Goal: Task Accomplishment & Management: Complete application form

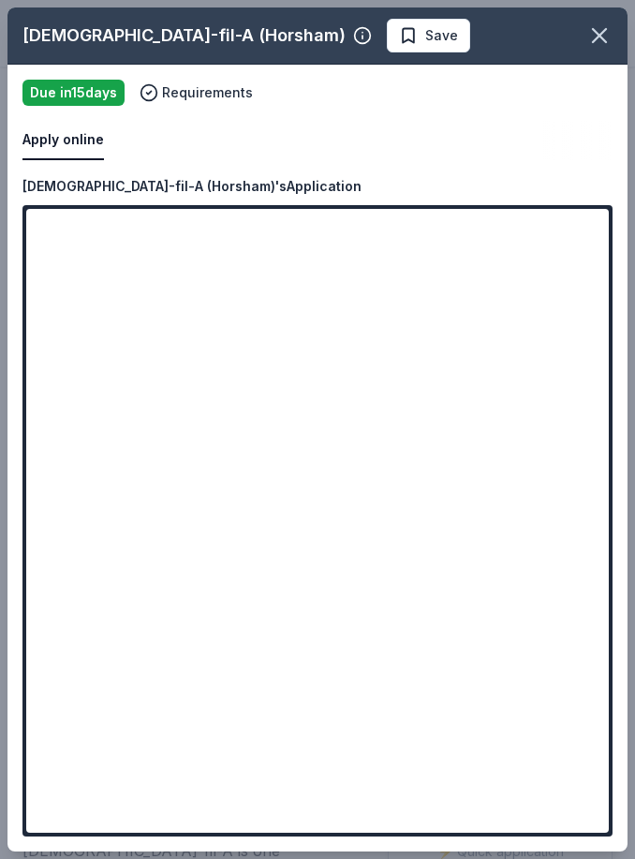
click at [425, 30] on span "Save" at bounding box center [441, 35] width 33 height 22
click at [327, 38] on html "2025 Community Heroes Celebration Earn Rewards Due in 15 days Share Chick-fil-A…" at bounding box center [317, 429] width 635 height 859
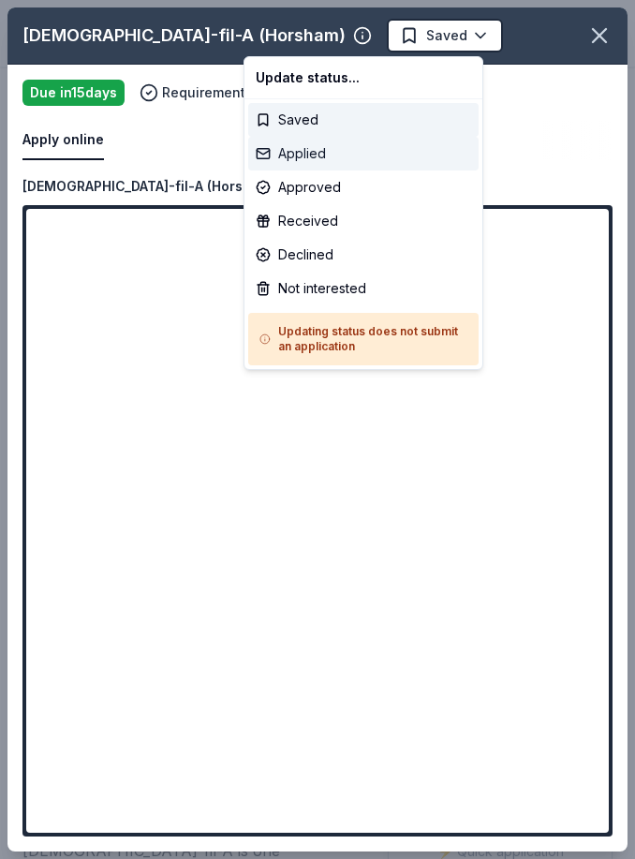
click at [324, 158] on div "Applied" at bounding box center [363, 154] width 230 height 34
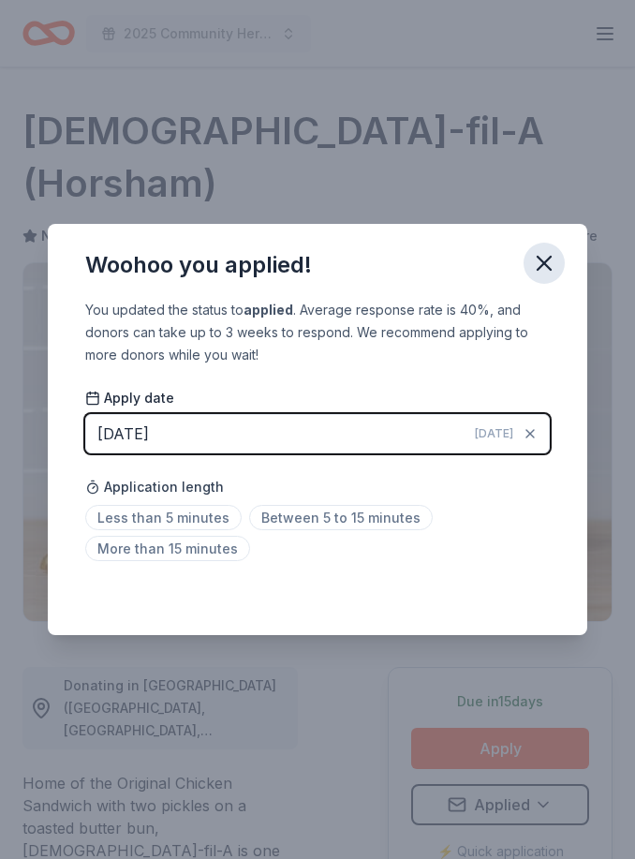
click at [544, 268] on icon "button" at bounding box center [544, 263] width 26 height 26
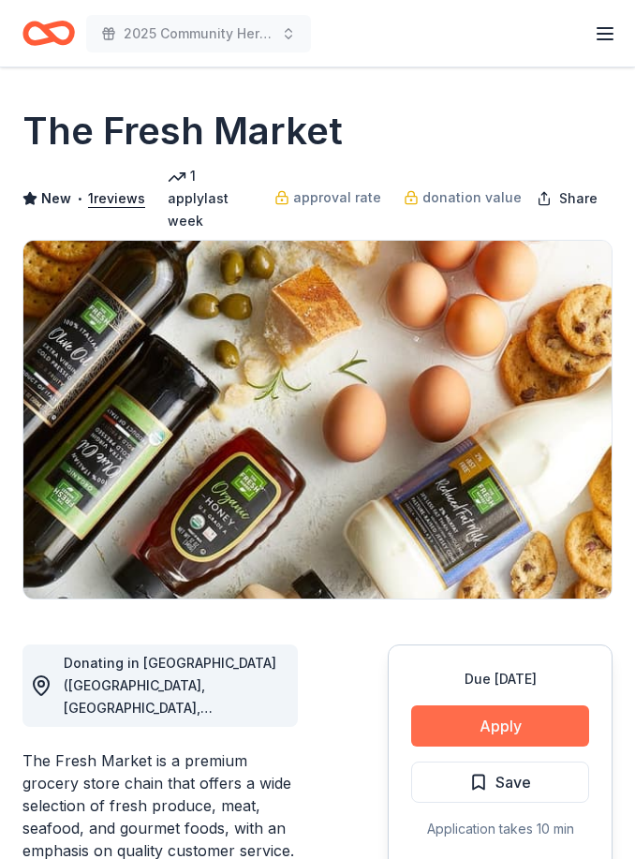
click at [536, 713] on button "Apply" at bounding box center [500, 725] width 178 height 41
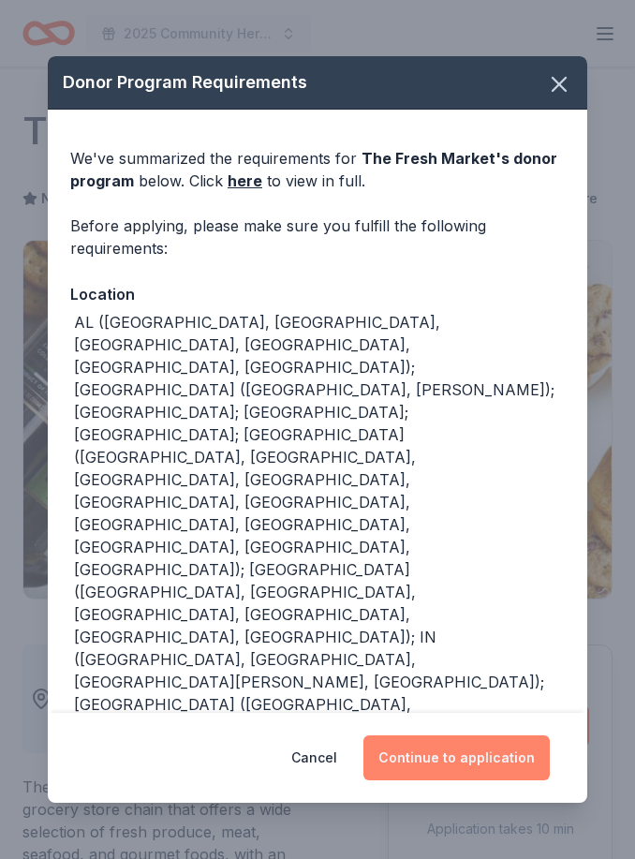
click at [469, 778] on button "Continue to application" at bounding box center [456, 757] width 186 height 45
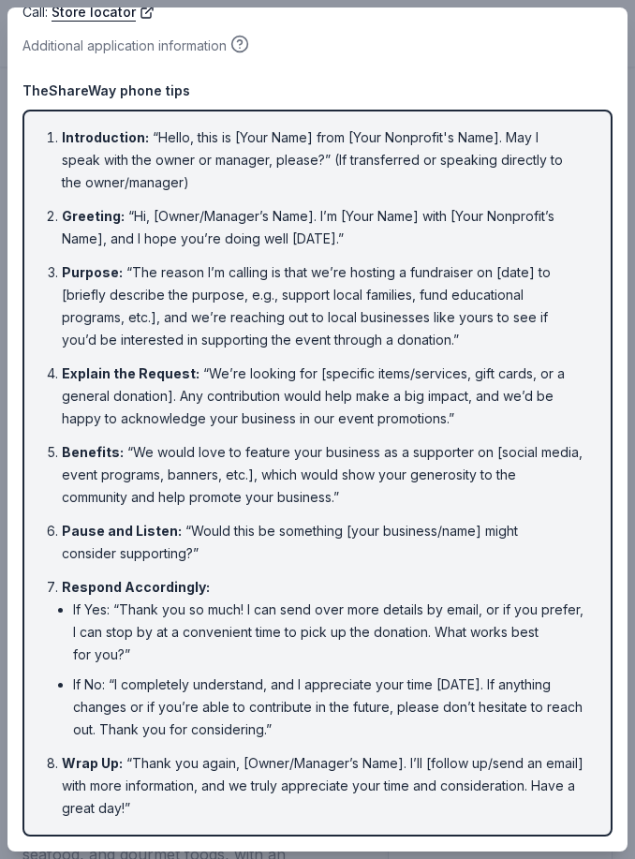
scroll to position [174, 0]
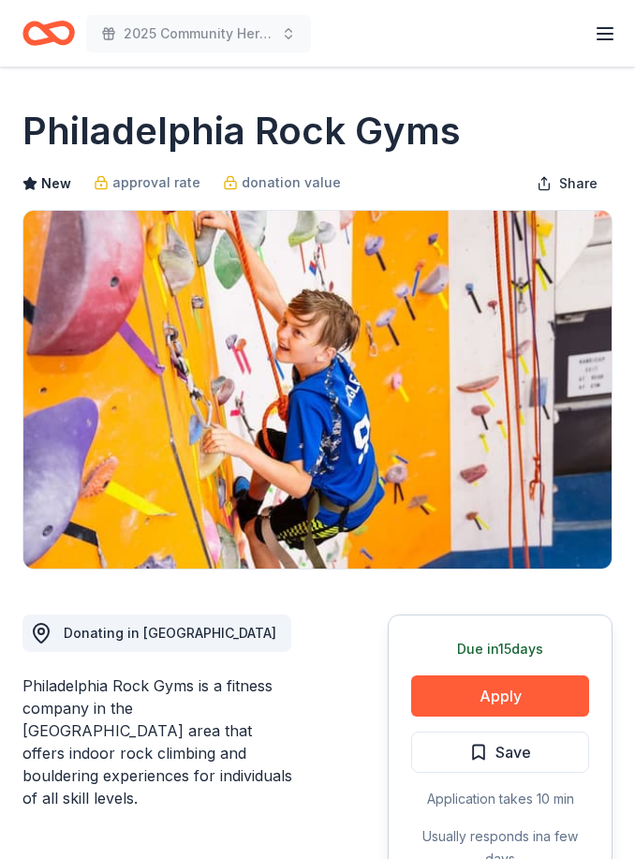
click at [556, 691] on button "Apply" at bounding box center [500, 695] width 178 height 41
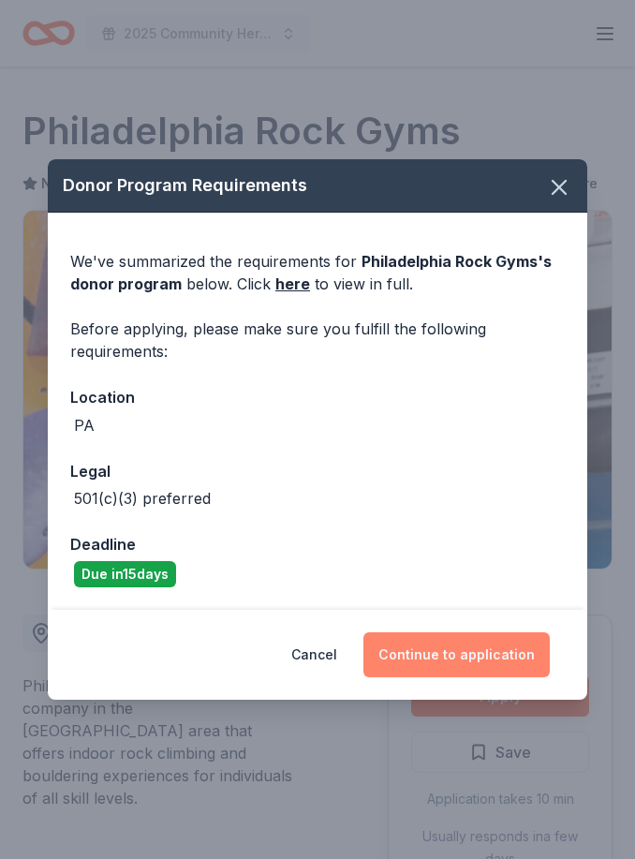
click at [454, 664] on button "Continue to application" at bounding box center [456, 654] width 186 height 45
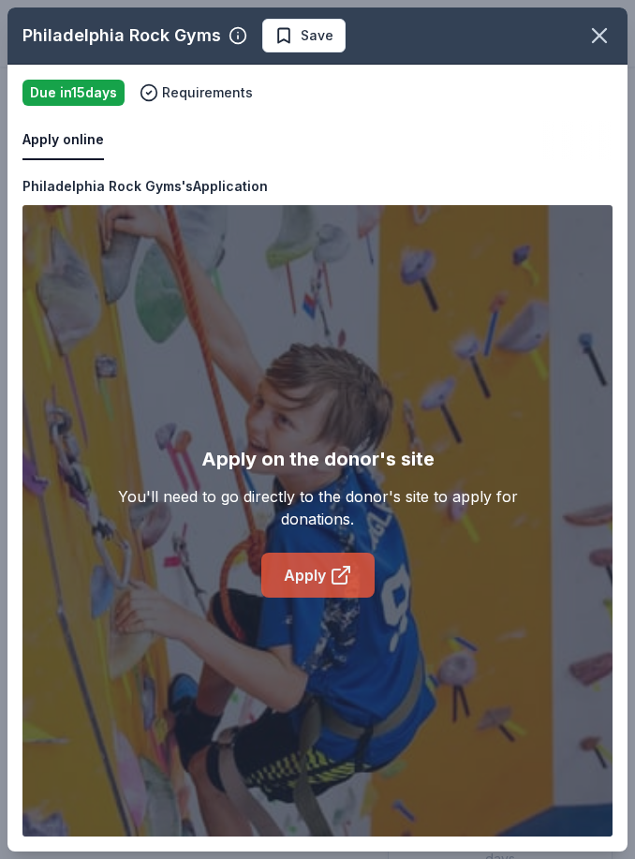
click at [322, 576] on link "Apply" at bounding box center [317, 574] width 113 height 45
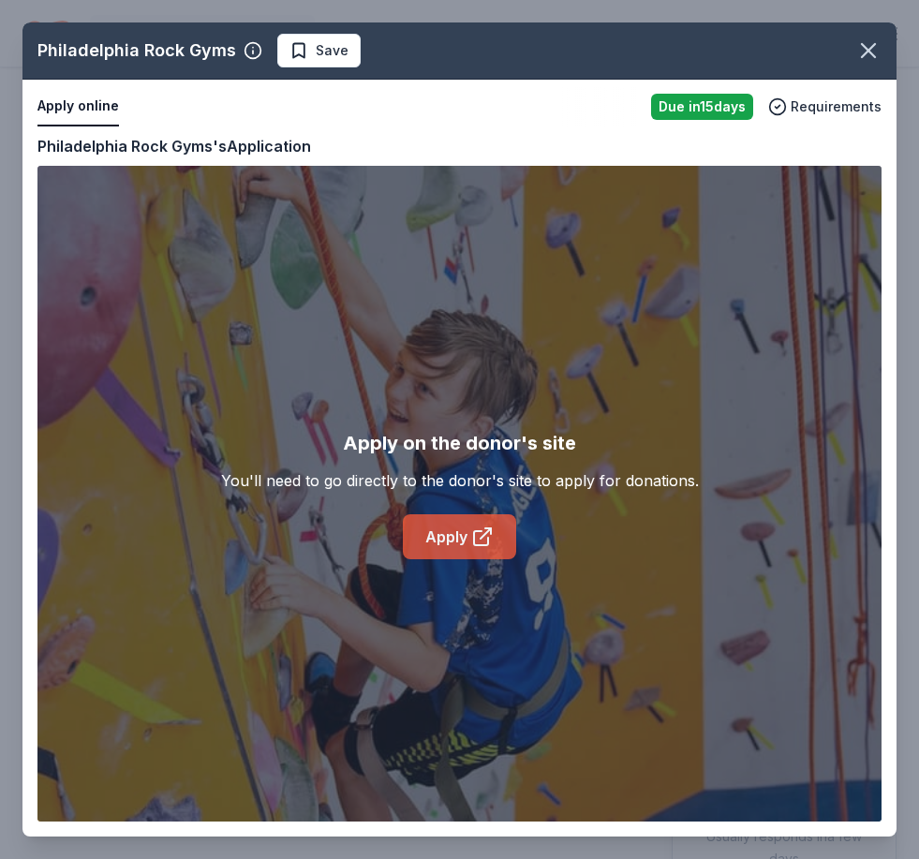
click at [484, 545] on icon at bounding box center [481, 538] width 14 height 14
